Goal: Task Accomplishment & Management: Manage account settings

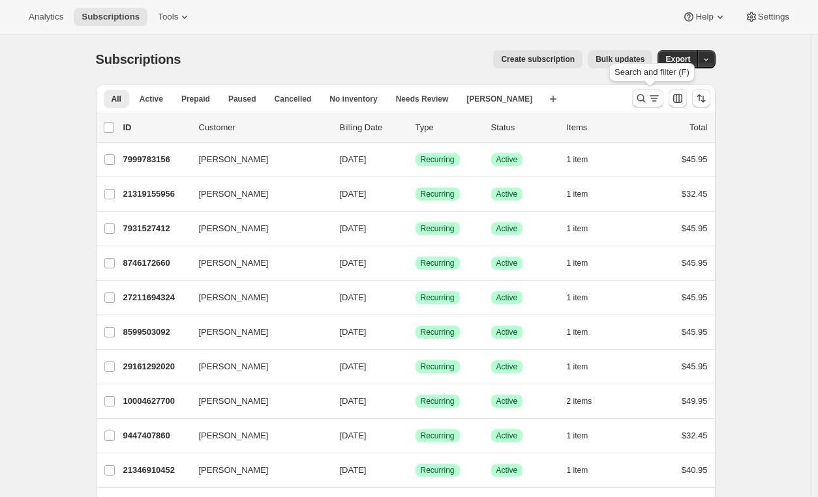
click at [647, 94] on icon "Search and filter results" at bounding box center [640, 98] width 13 height 13
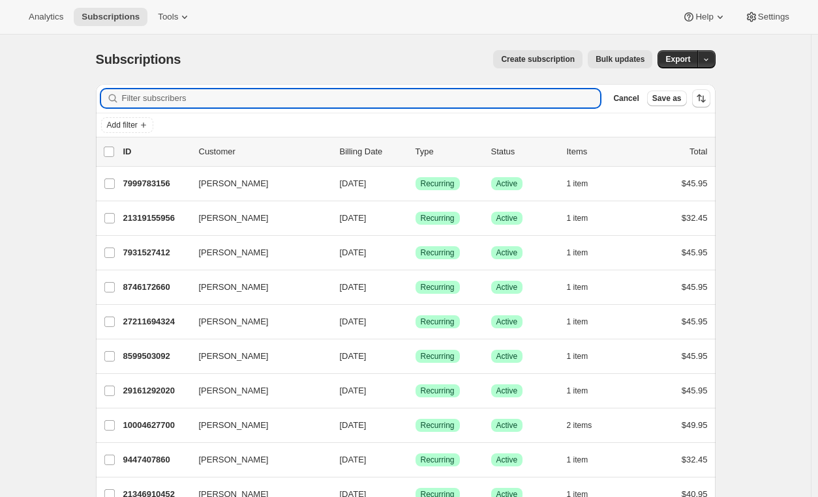
click at [366, 63] on div "Create subscription Bulk updates" at bounding box center [424, 59] width 456 height 18
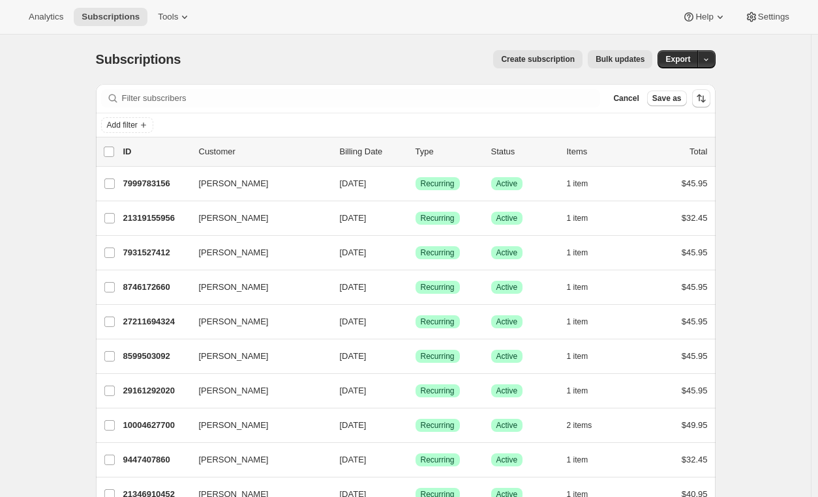
click at [410, 60] on div "Create subscription Bulk updates" at bounding box center [424, 59] width 456 height 18
click at [162, 12] on span "Tools" at bounding box center [168, 17] width 20 height 10
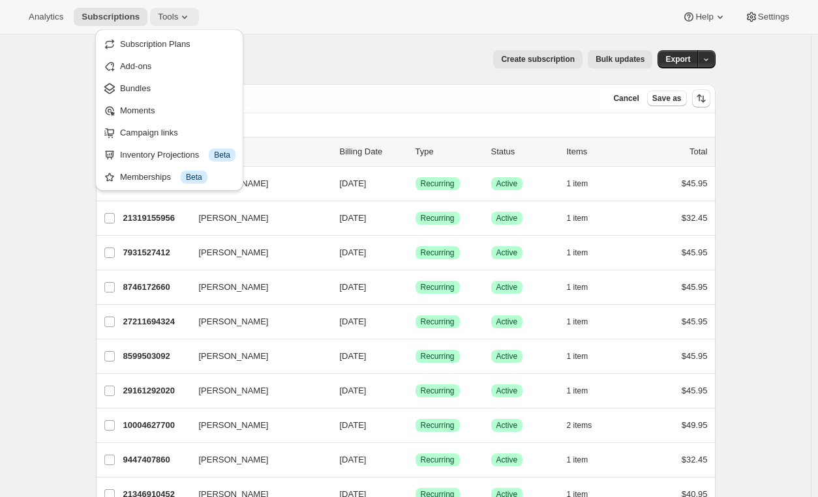
click at [162, 12] on span "Tools" at bounding box center [168, 17] width 20 height 10
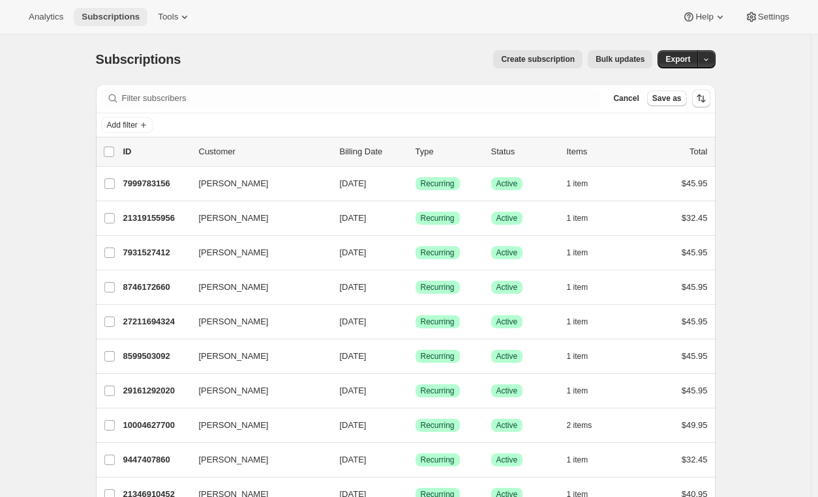
click at [96, 12] on span "Subscriptions" at bounding box center [110, 17] width 58 height 10
click at [634, 103] on span "Cancel" at bounding box center [625, 98] width 25 height 10
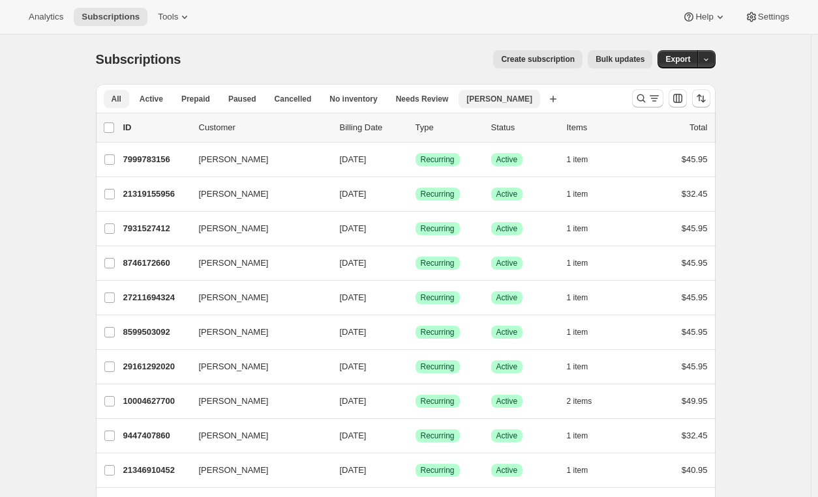
click at [475, 98] on span "[PERSON_NAME]" at bounding box center [499, 99] width 66 height 10
click at [418, 96] on span "Needs Review" at bounding box center [422, 99] width 53 height 10
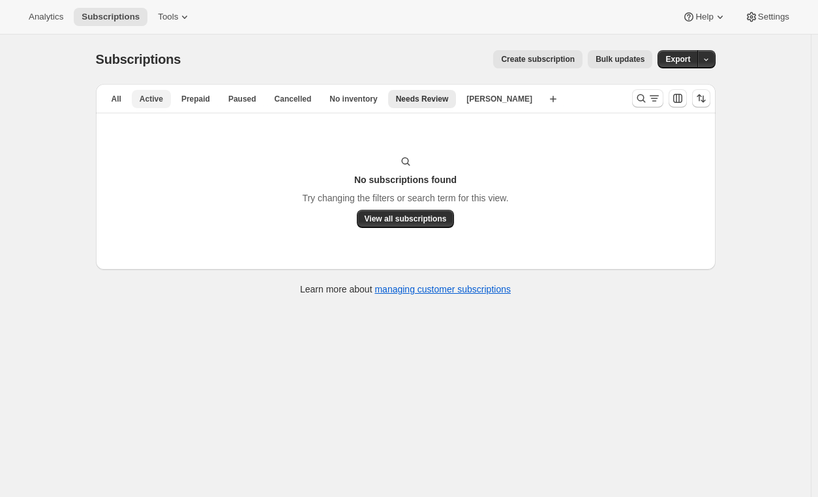
click at [151, 100] on span "Active" at bounding box center [151, 99] width 23 height 10
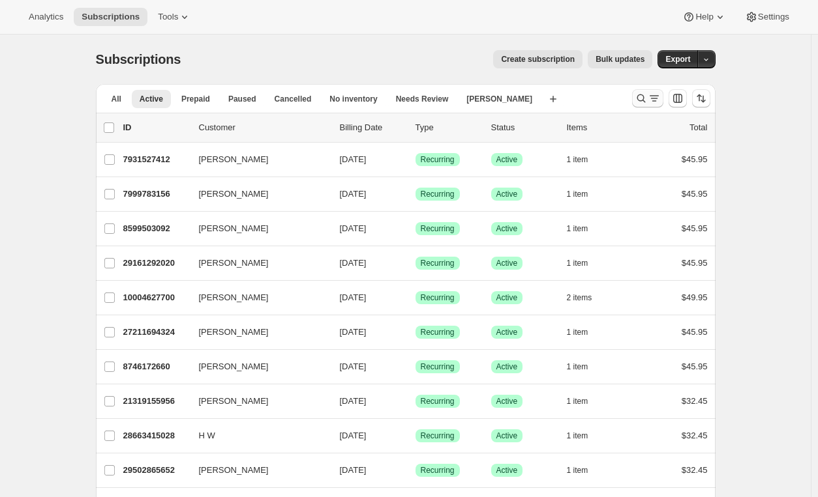
click at [645, 104] on icon "Search and filter results" at bounding box center [640, 98] width 13 height 13
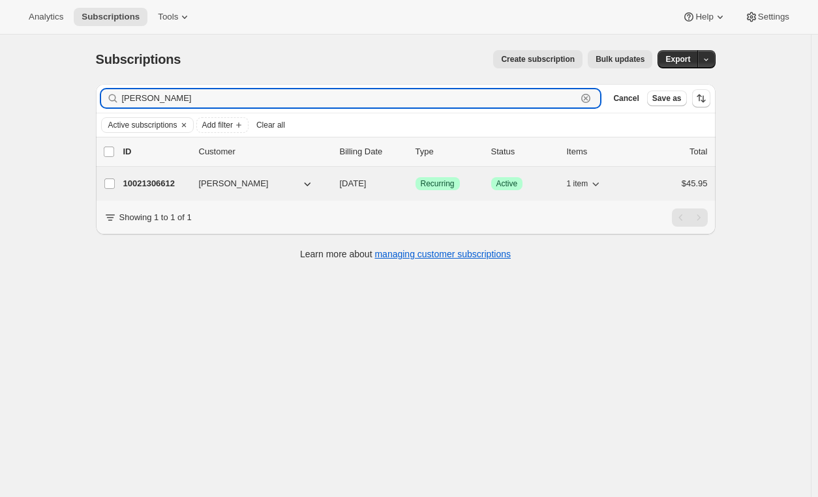
type input "zepeda"
click at [556, 188] on p "Success Active" at bounding box center [523, 183] width 65 height 13
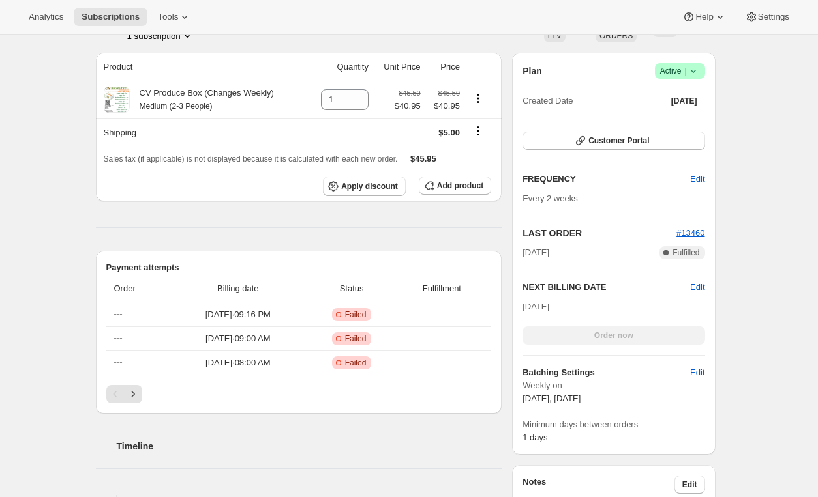
scroll to position [219, 0]
click at [138, 398] on button "Next" at bounding box center [133, 394] width 18 height 18
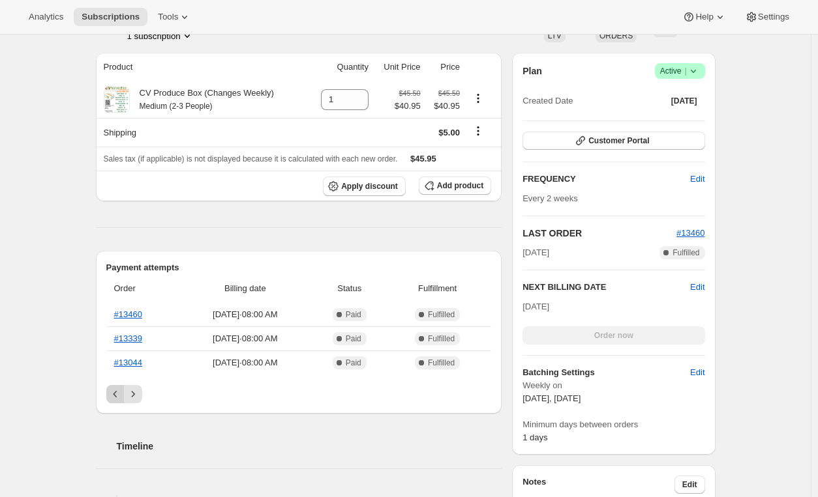
click at [121, 397] on icon "Previous" at bounding box center [115, 394] width 13 height 13
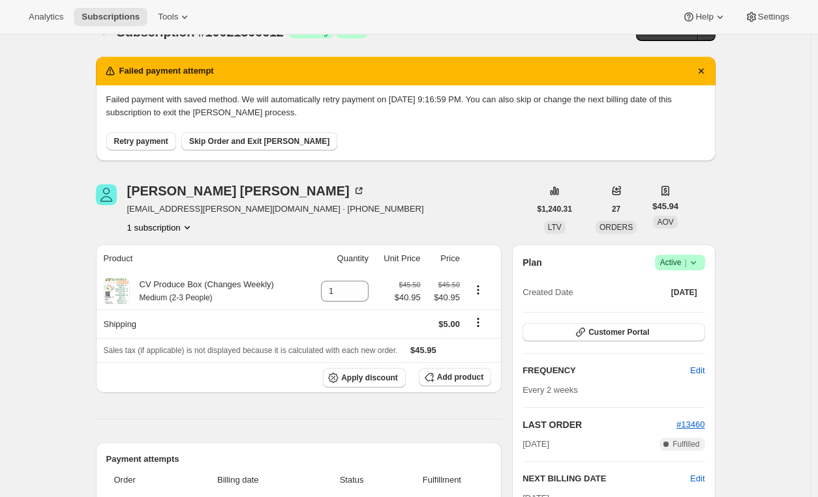
scroll to position [0, 0]
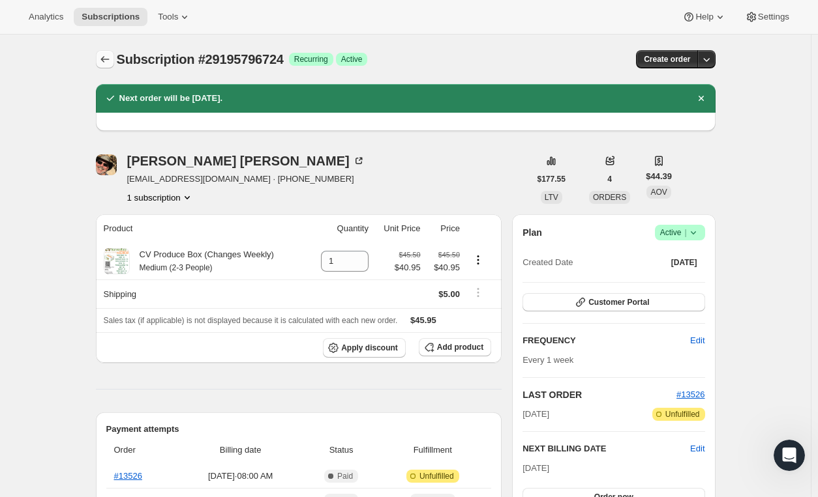
click at [114, 62] on button "Subscriptions" at bounding box center [105, 59] width 18 height 18
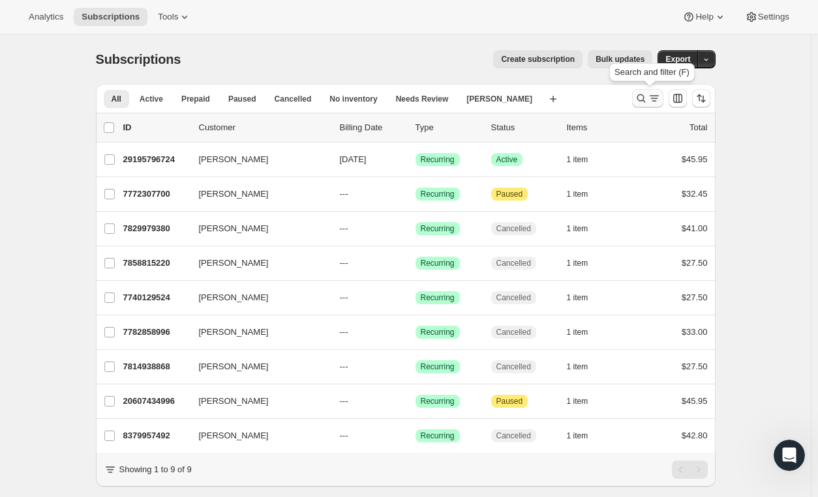
click at [647, 89] on button "Search and filter results" at bounding box center [647, 98] width 31 height 18
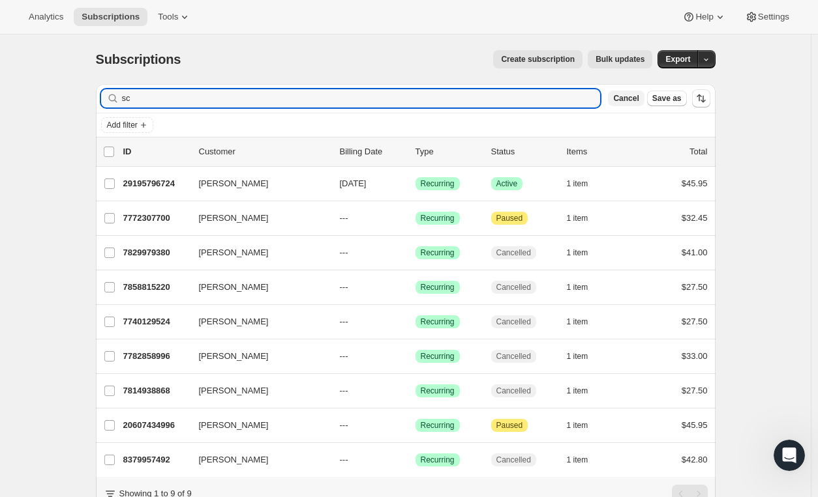
type input "s"
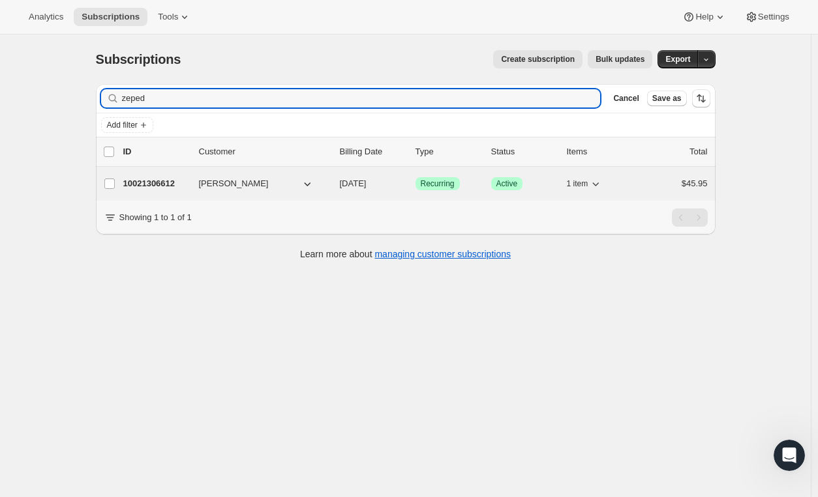
type input "zeped"
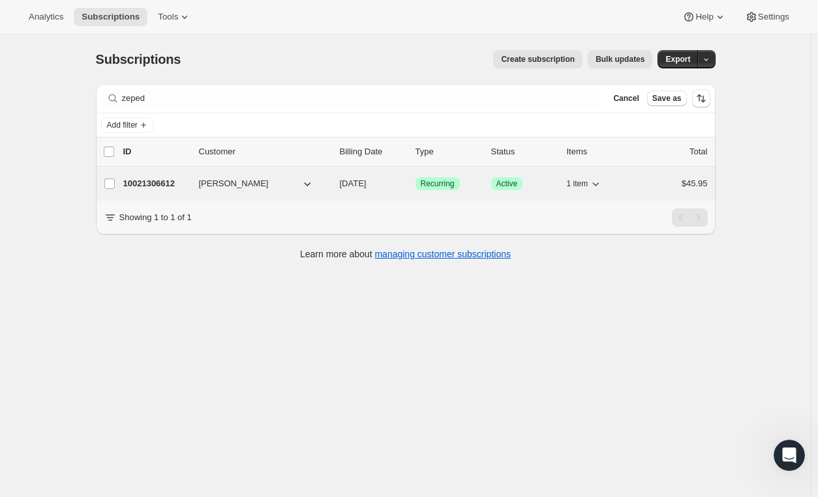
click at [308, 182] on icon "button" at bounding box center [307, 183] width 13 height 13
click at [484, 186] on div "10021306612 Mariah Zepeda 10/21/2025 Success Recurring Success Active 1 item $4…" at bounding box center [415, 184] width 584 height 18
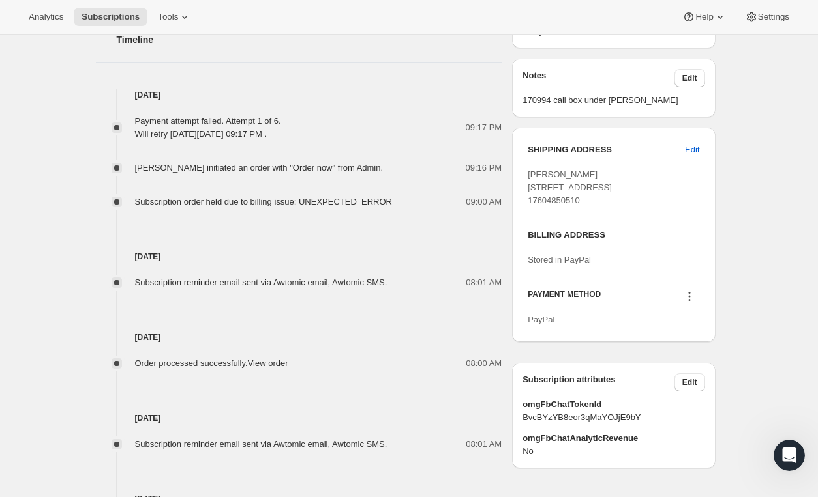
scroll to position [649, 0]
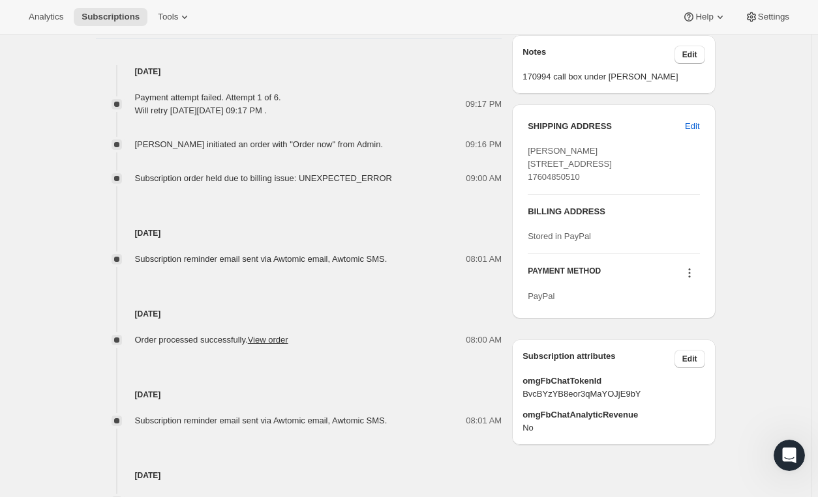
click at [696, 280] on icon at bounding box center [689, 273] width 13 height 13
click at [688, 319] on span "Send link to update card" at bounding box center [691, 322] width 91 height 10
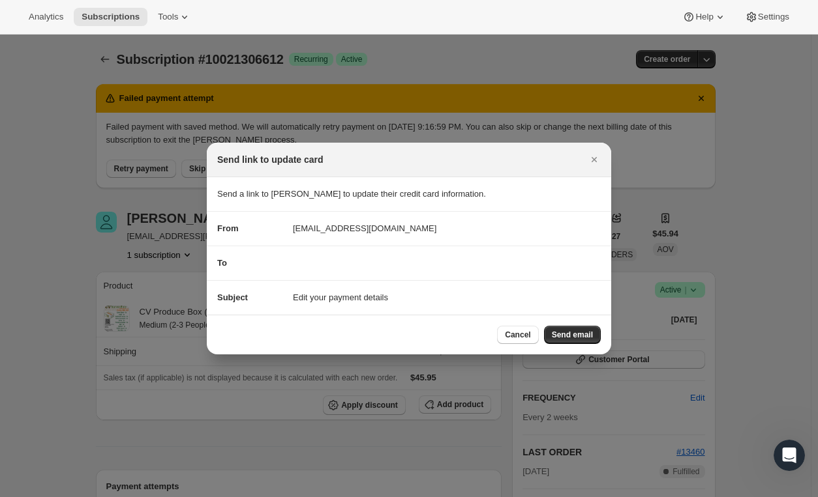
scroll to position [0, 0]
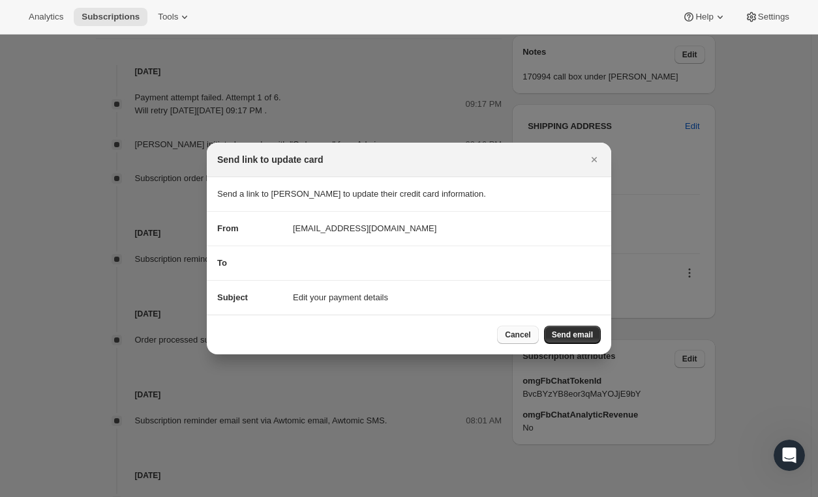
click at [517, 340] on button "Cancel" at bounding box center [517, 335] width 41 height 18
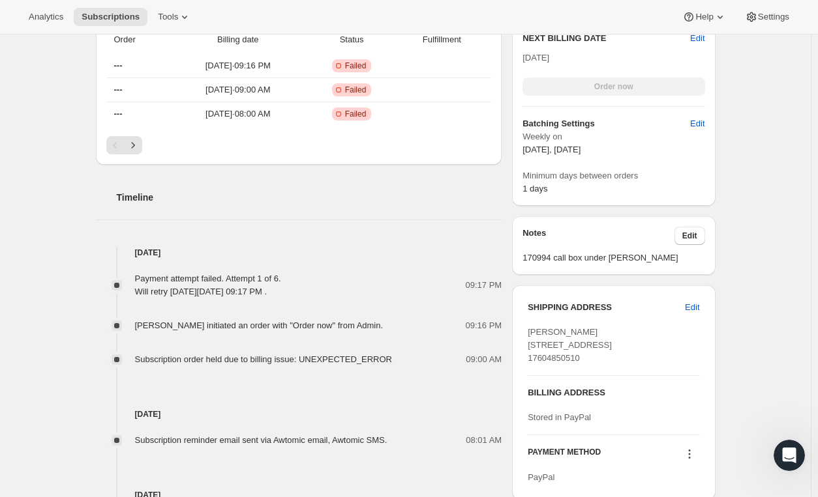
scroll to position [473, 0]
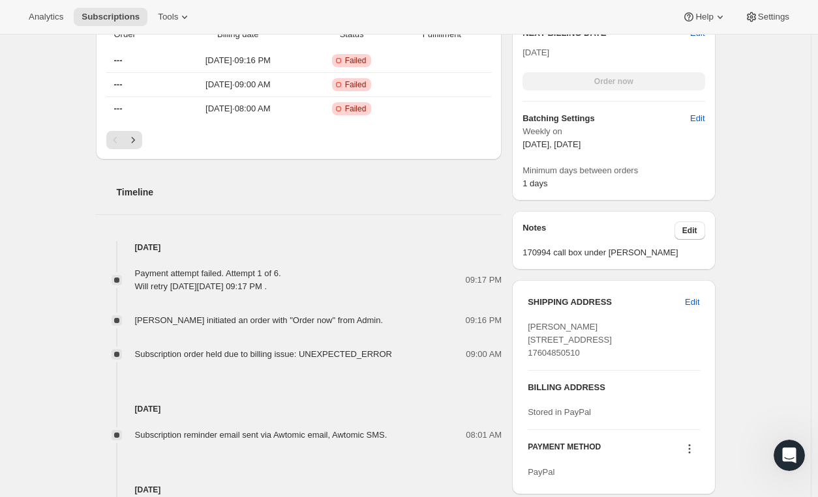
click at [690, 450] on icon at bounding box center [689, 450] width 2 height 2
click at [773, 312] on div "Subscription #10021306612. This page is ready Subscription #10021306612 Success…" at bounding box center [405, 179] width 810 height 1237
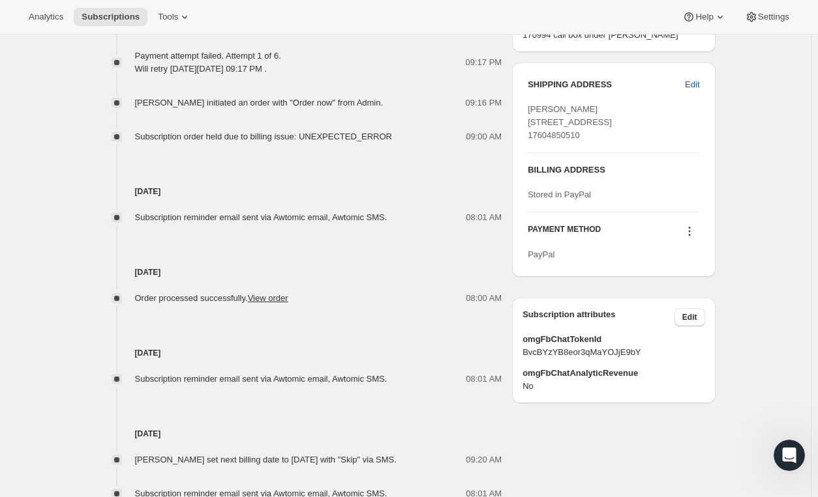
scroll to position [625, 0]
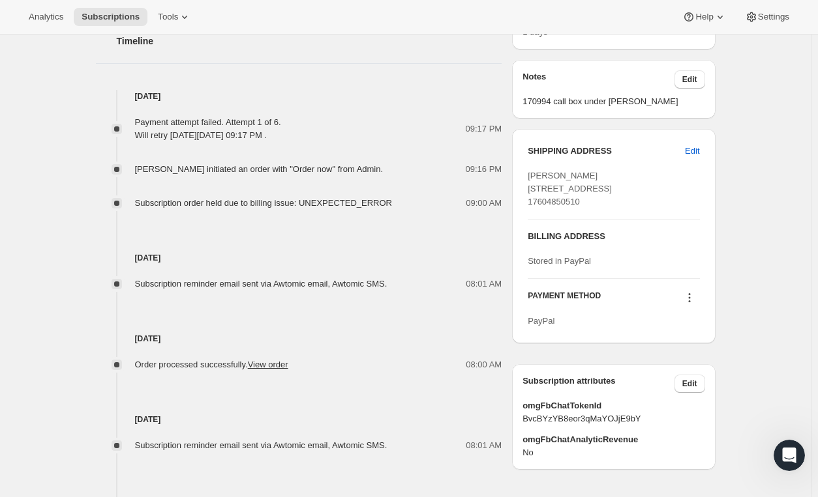
click at [696, 304] on icon at bounding box center [689, 297] width 13 height 13
click at [695, 349] on span "Send link to update card" at bounding box center [691, 347] width 91 height 10
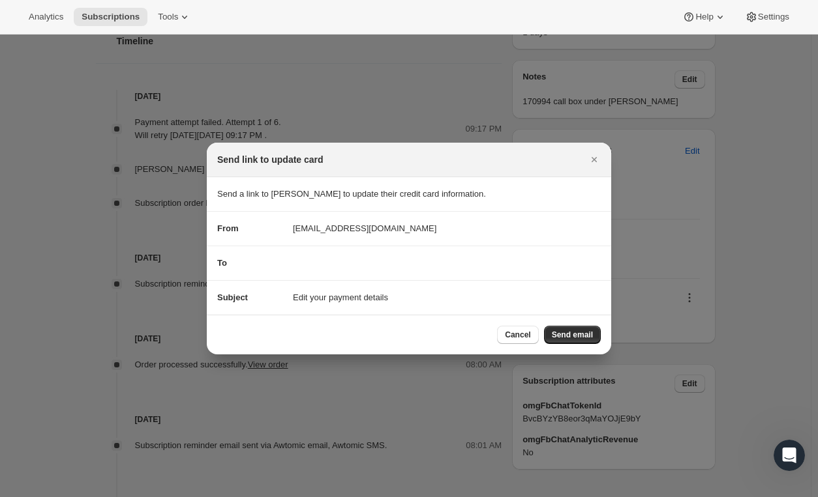
scroll to position [0, 0]
click at [564, 333] on span "Send email" at bounding box center [572, 335] width 41 height 10
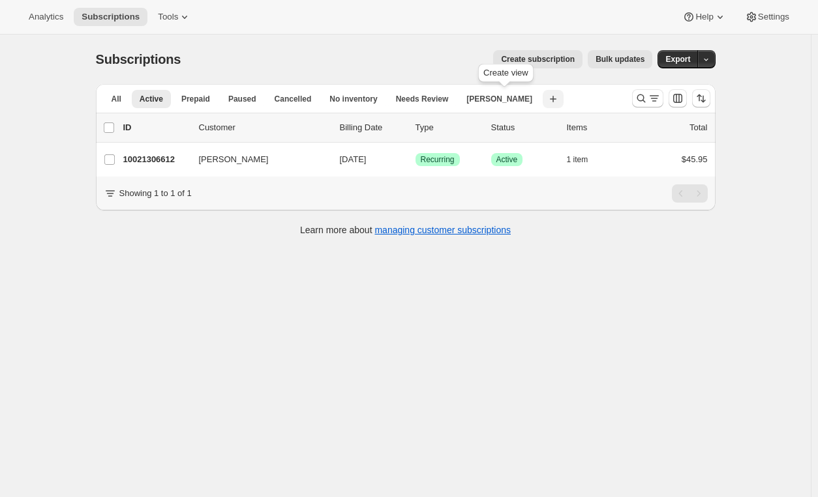
click at [542, 97] on button "Create new view" at bounding box center [552, 99] width 21 height 18
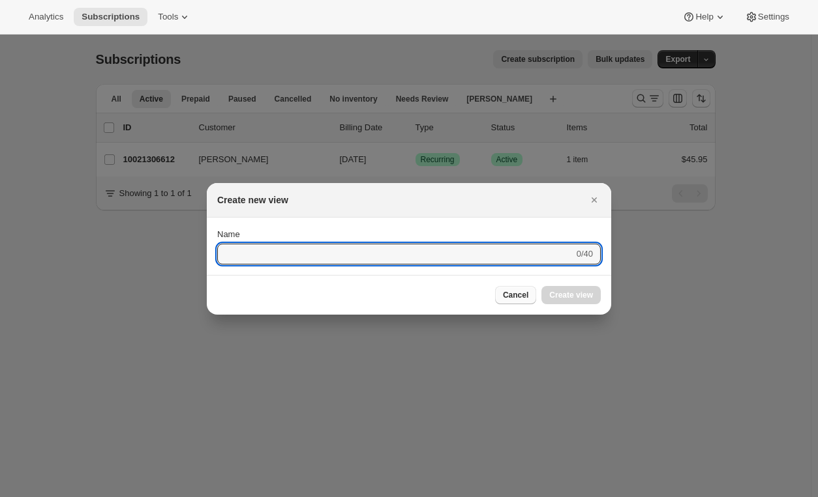
click at [523, 296] on span "Cancel" at bounding box center [515, 295] width 25 height 10
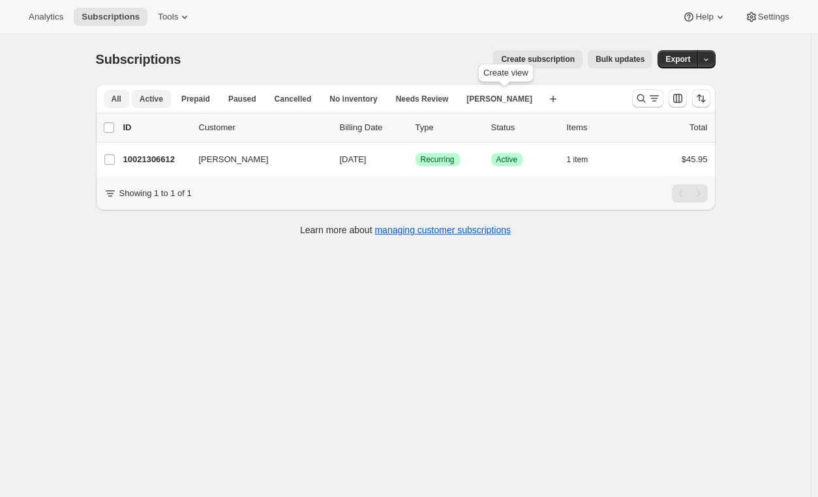
click at [117, 100] on span "All" at bounding box center [116, 99] width 10 height 10
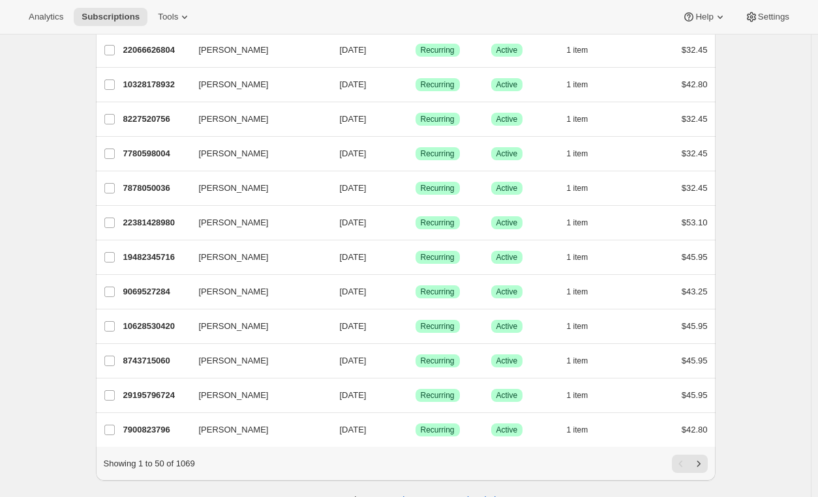
scroll to position [1443, 0]
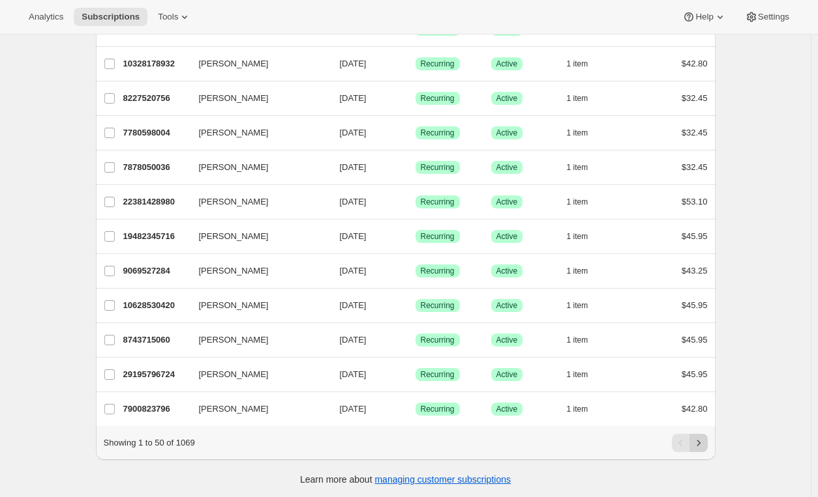
click at [589, 445] on button "Next" at bounding box center [698, 443] width 18 height 18
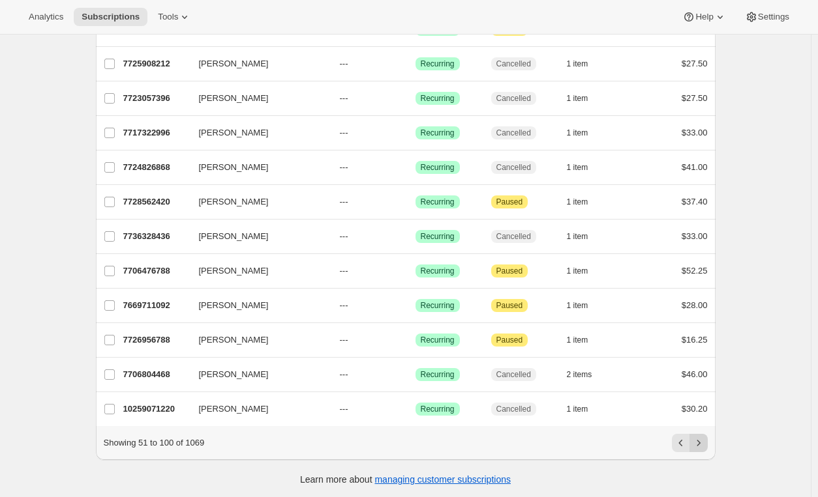
click at [589, 437] on icon "Next" at bounding box center [698, 443] width 13 height 13
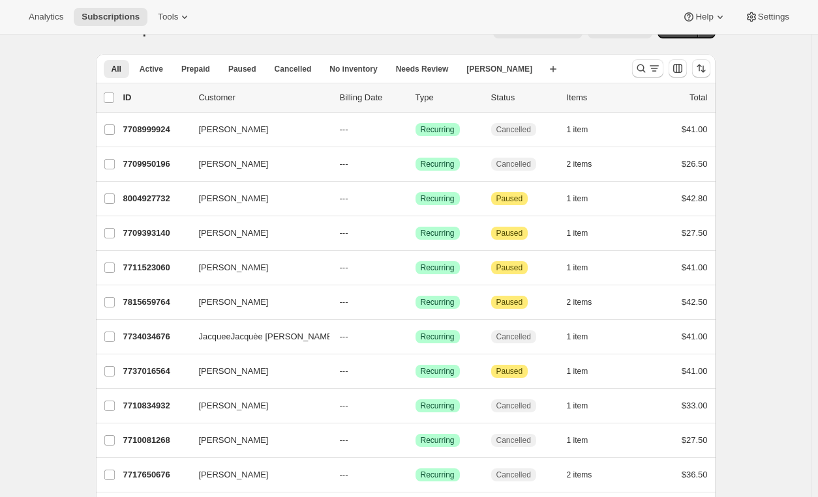
scroll to position [0, 0]
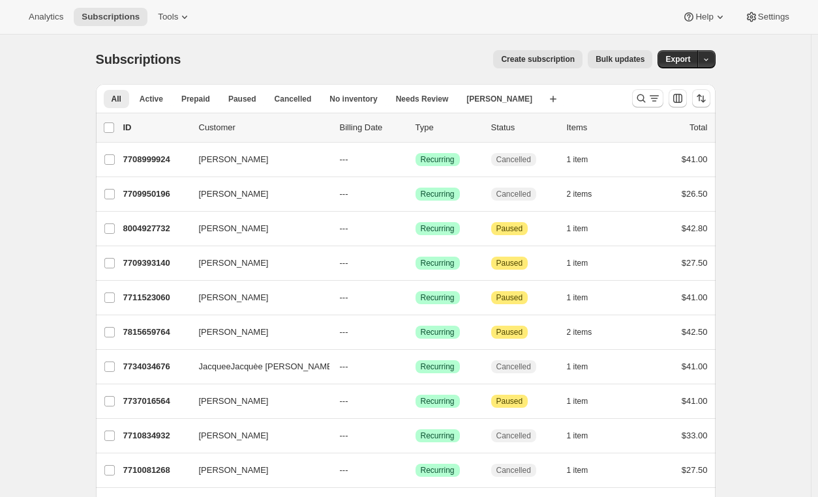
click at [507, 128] on p "Status" at bounding box center [523, 127] width 65 height 13
click at [511, 123] on p "Status" at bounding box center [523, 127] width 65 height 13
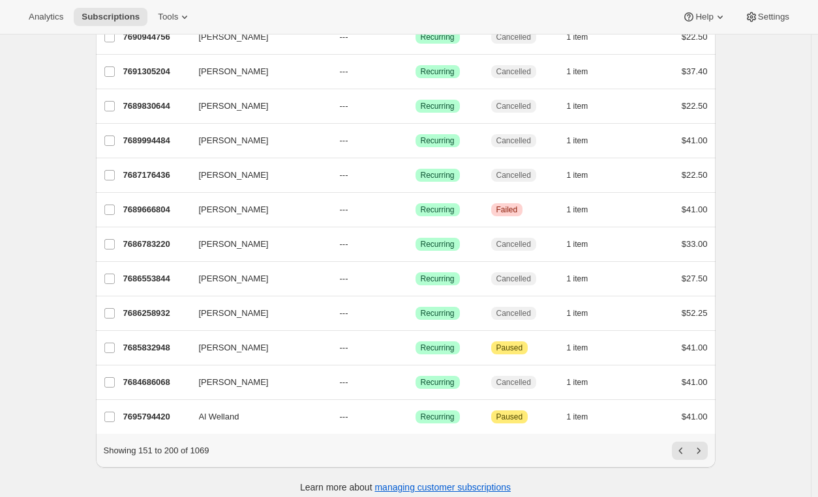
scroll to position [1443, 0]
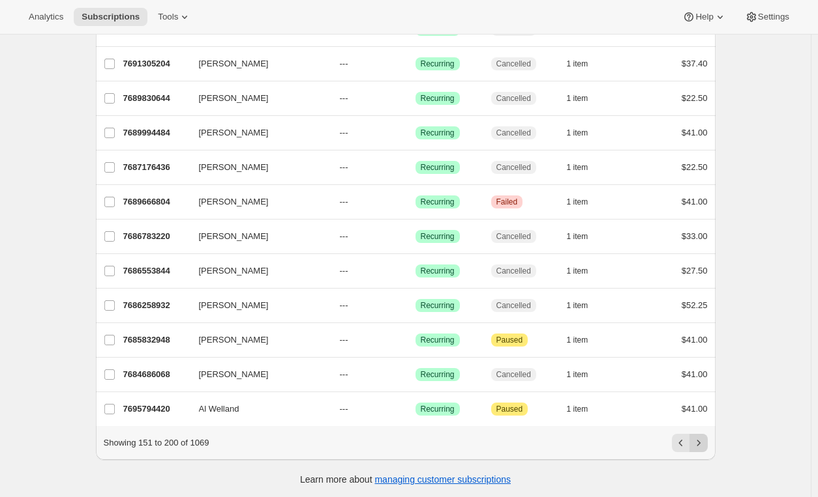
click at [589, 445] on icon "Next" at bounding box center [698, 443] width 13 height 13
